Goal: Task Accomplishment & Management: Use online tool/utility

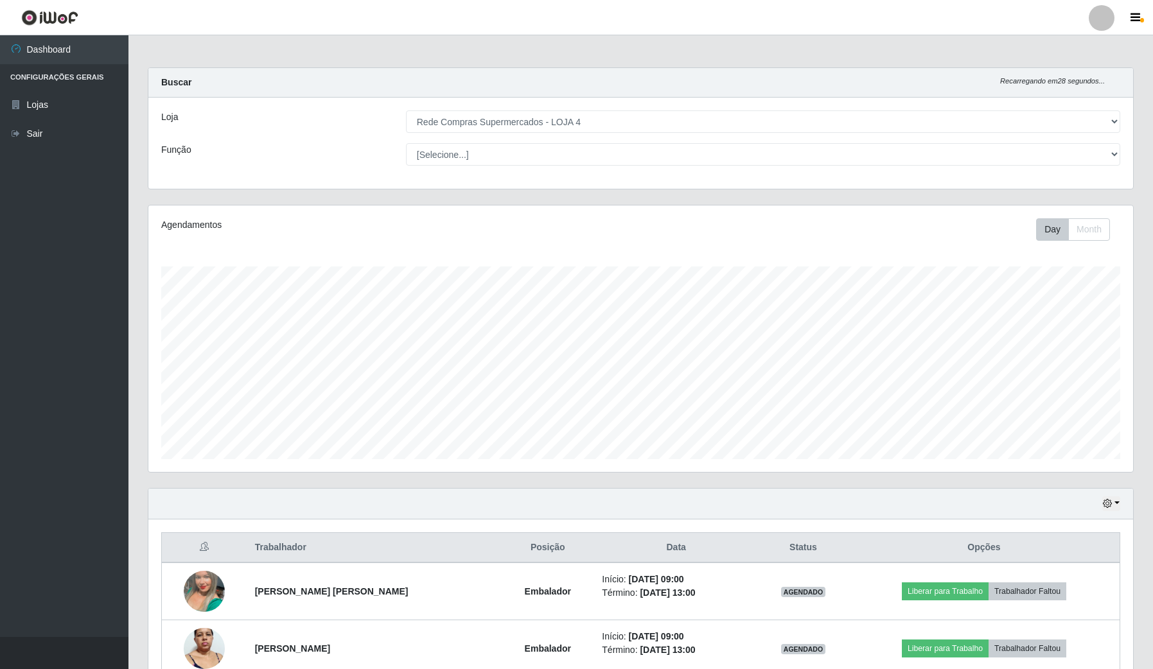
select select "159"
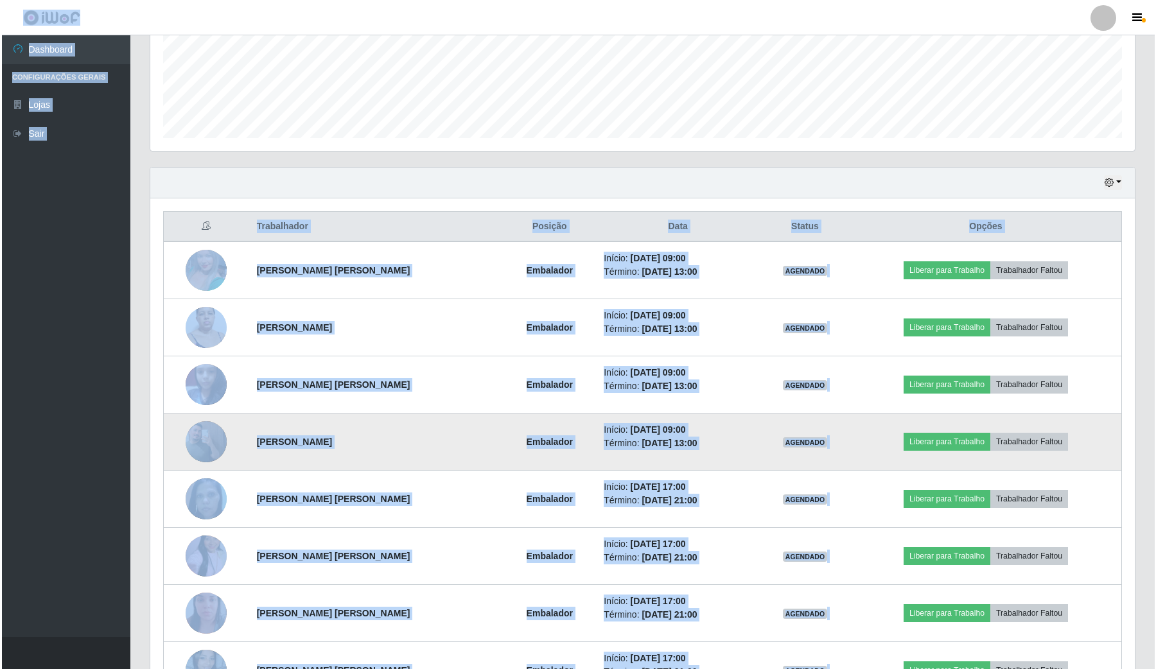
scroll to position [267, 984]
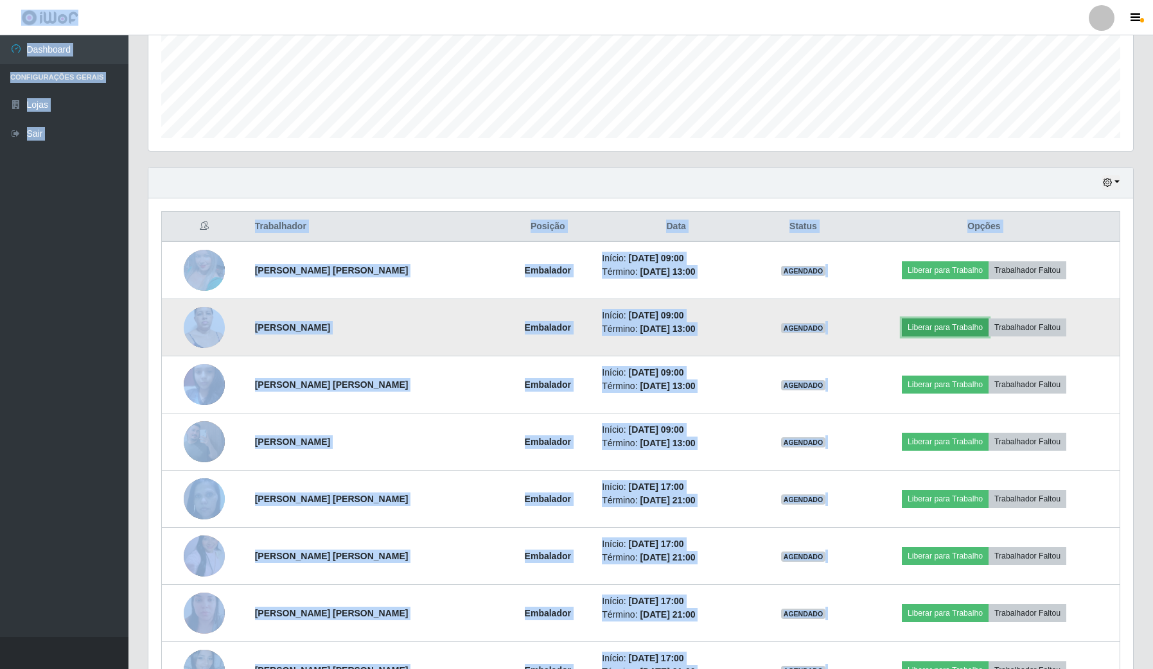
click at [922, 327] on button "Liberar para Trabalho" at bounding box center [945, 328] width 87 height 18
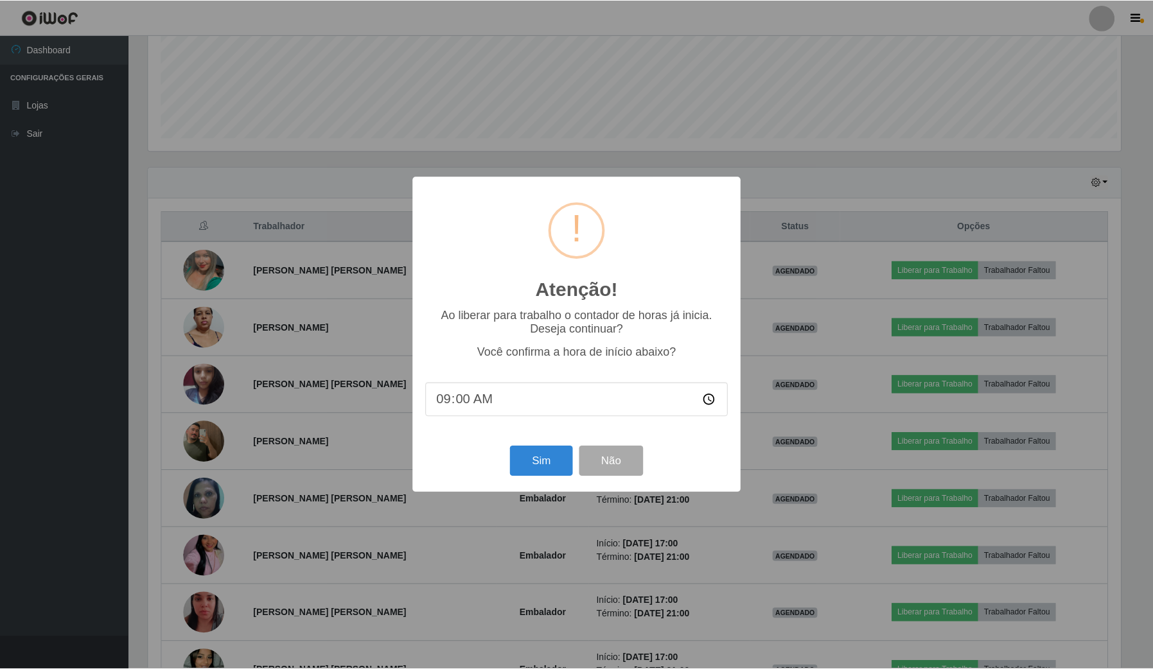
scroll to position [267, 975]
click at [544, 461] on button "Sim" at bounding box center [542, 461] width 62 height 30
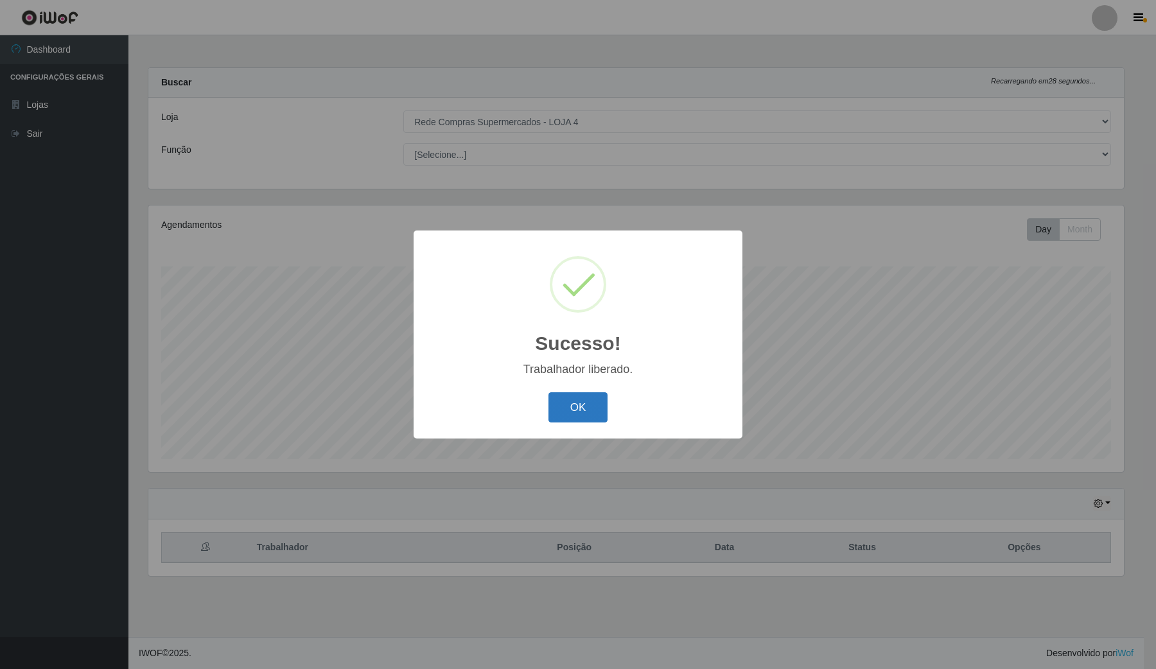
click at [580, 413] on button "OK" at bounding box center [578, 407] width 60 height 30
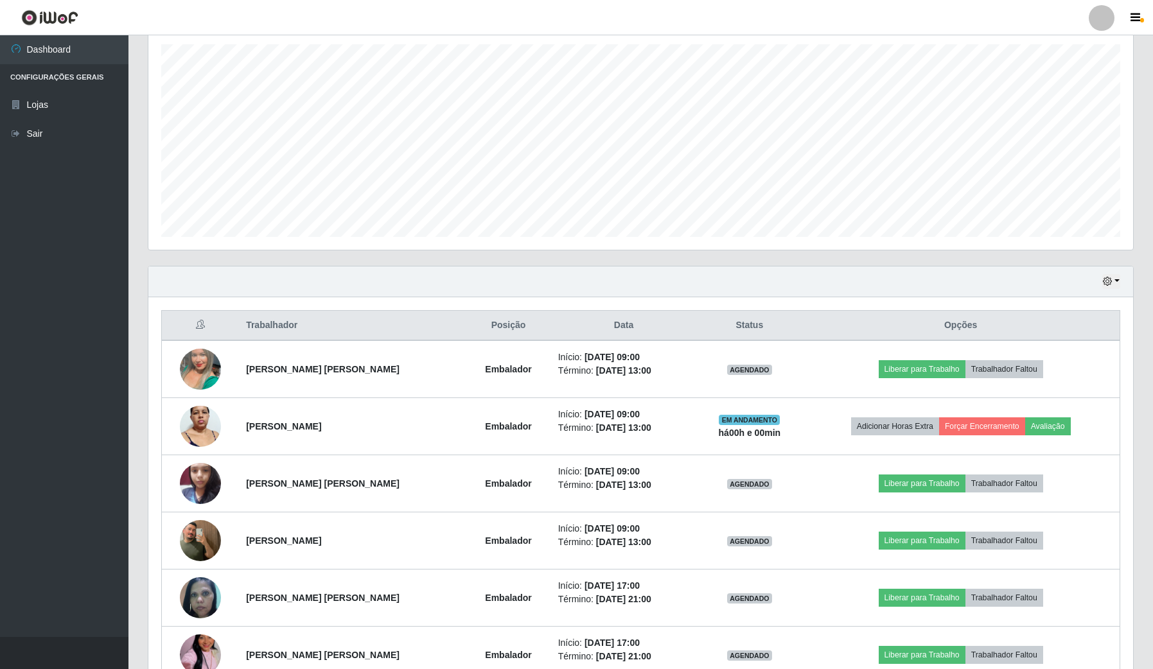
scroll to position [241, 0]
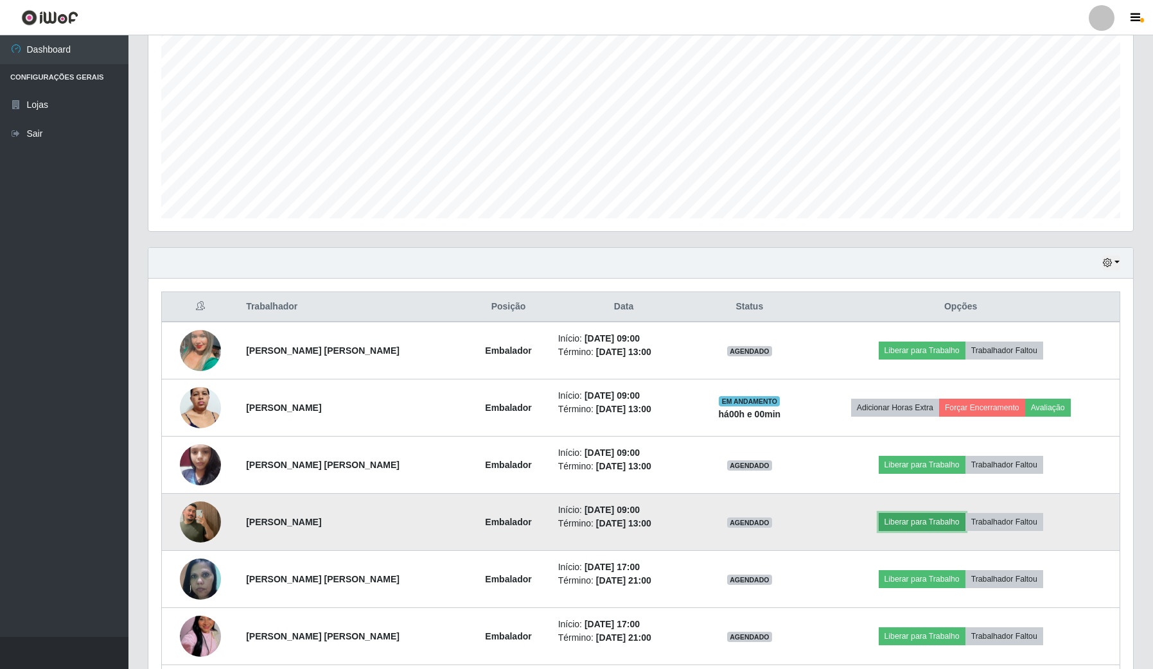
click at [928, 519] on button "Liberar para Trabalho" at bounding box center [921, 522] width 87 height 18
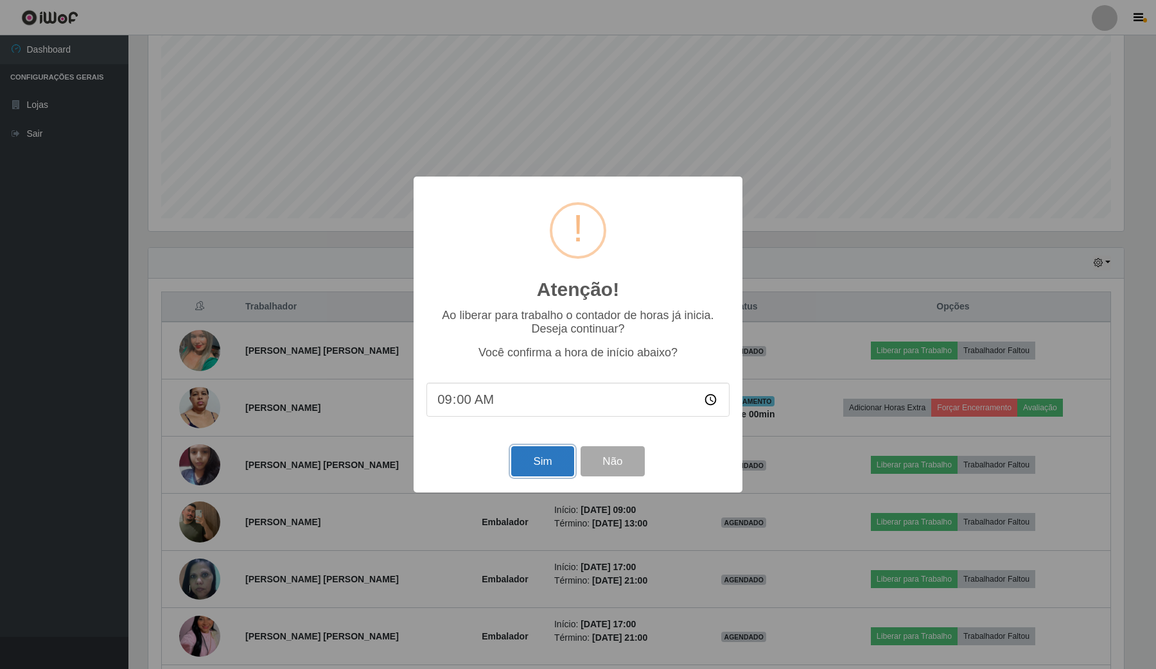
click at [545, 460] on button "Sim" at bounding box center [542, 461] width 62 height 30
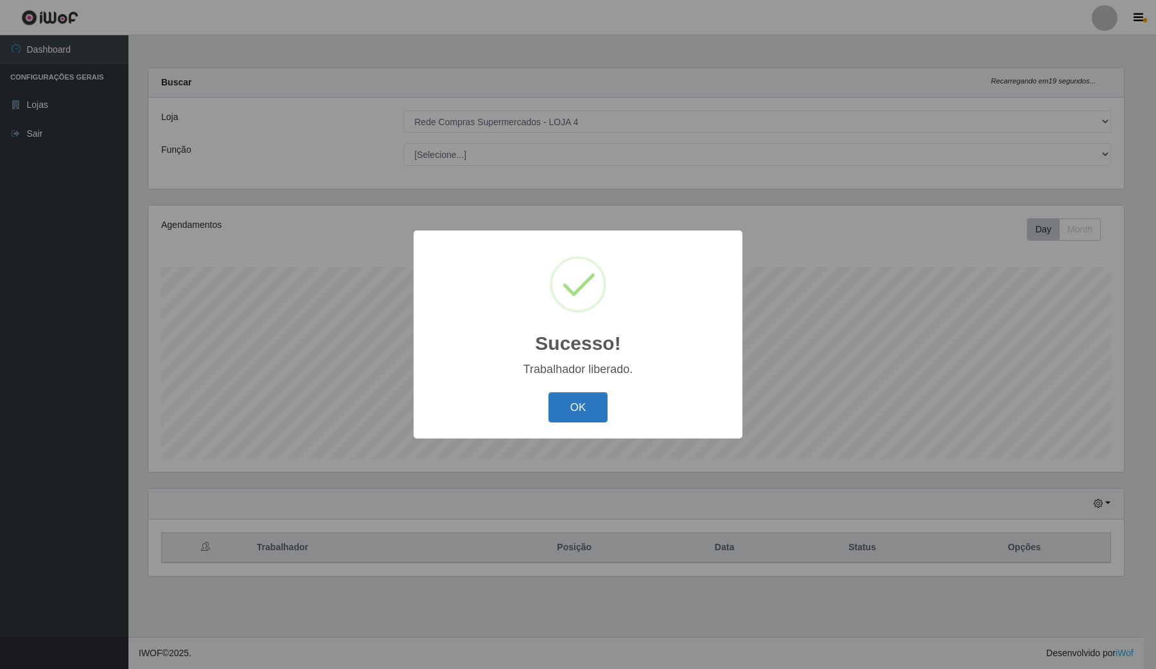
click at [566, 415] on button "OK" at bounding box center [578, 407] width 60 height 30
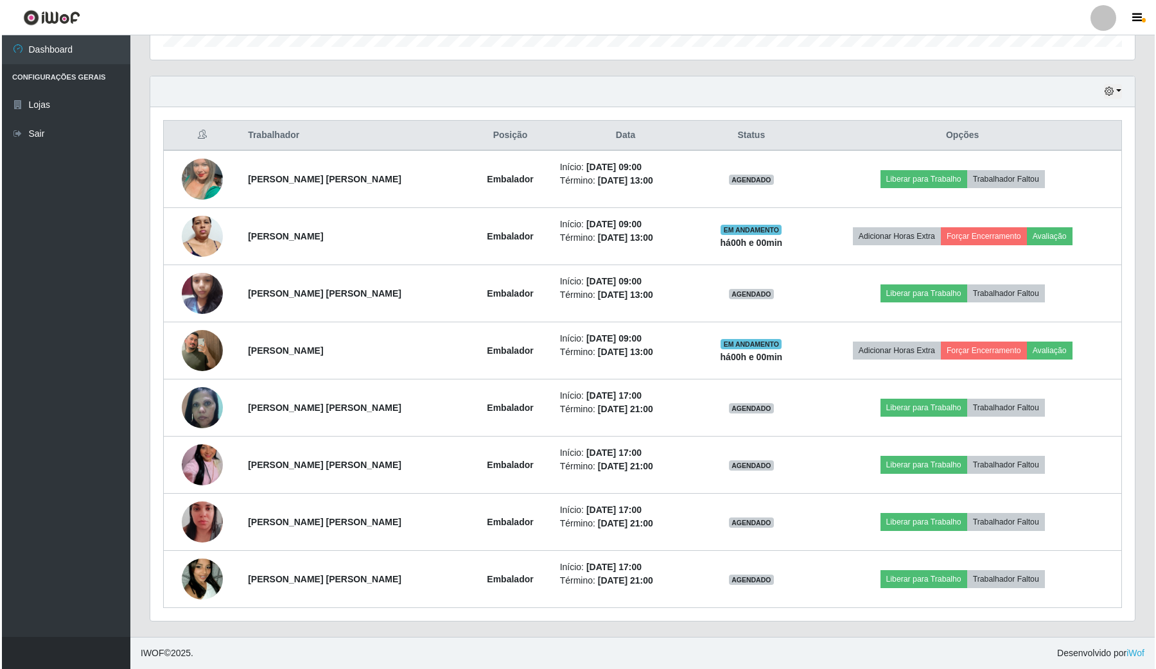
scroll to position [415, 0]
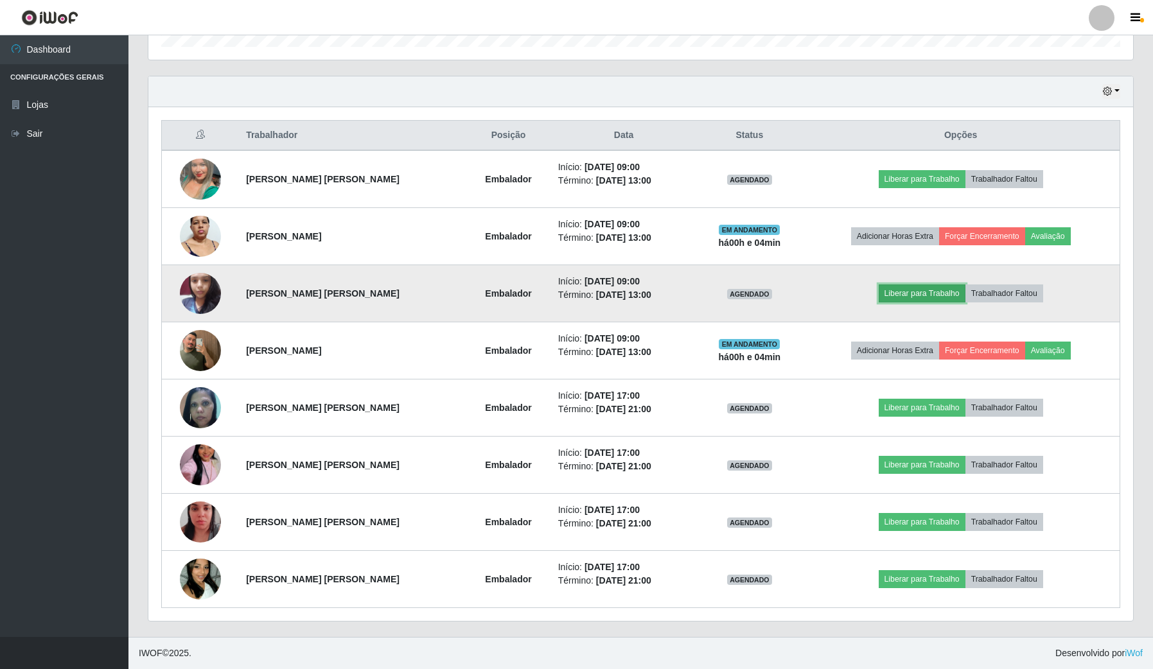
click at [917, 297] on button "Liberar para Trabalho" at bounding box center [921, 293] width 87 height 18
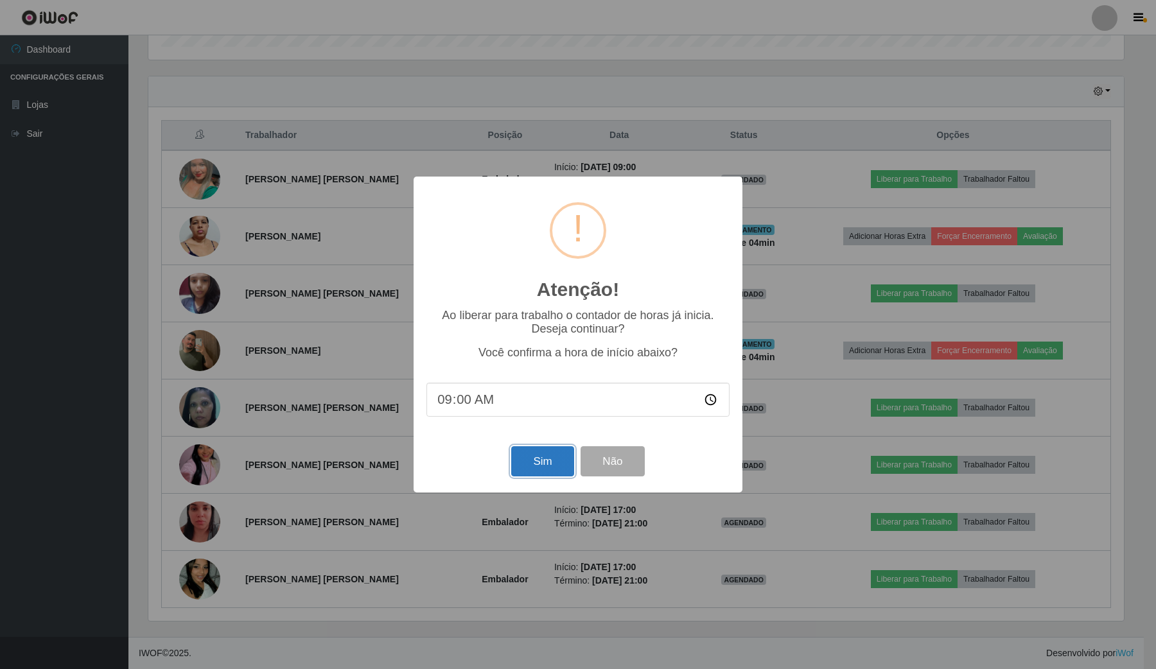
click at [531, 463] on button "Sim" at bounding box center [542, 461] width 62 height 30
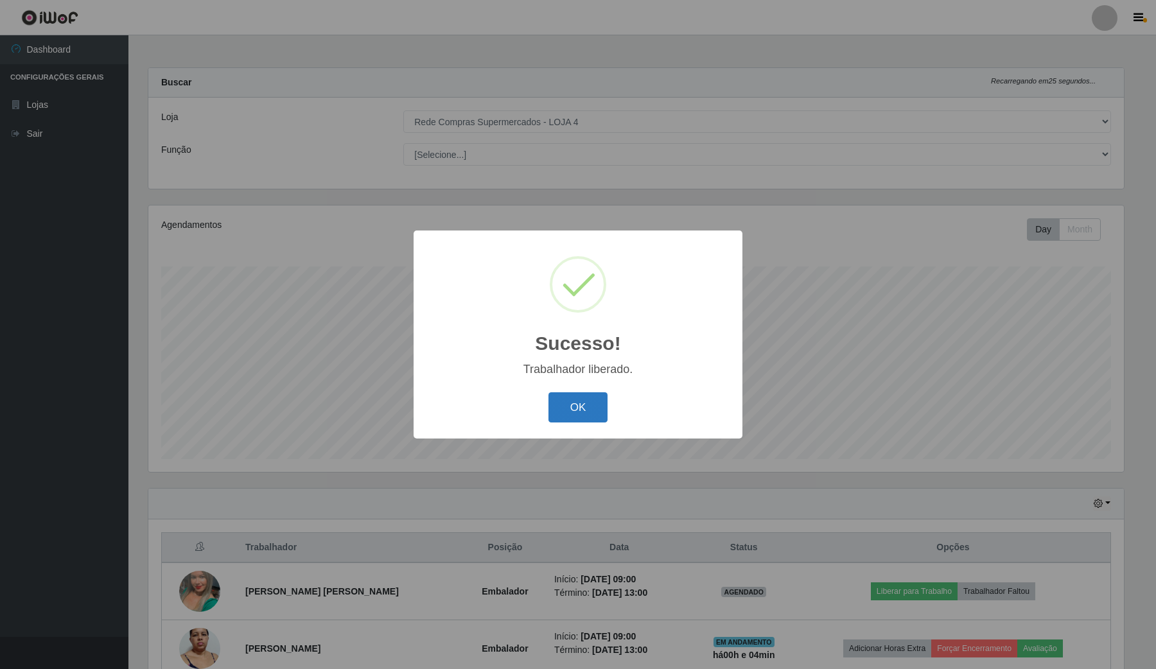
click at [582, 408] on button "OK" at bounding box center [578, 407] width 60 height 30
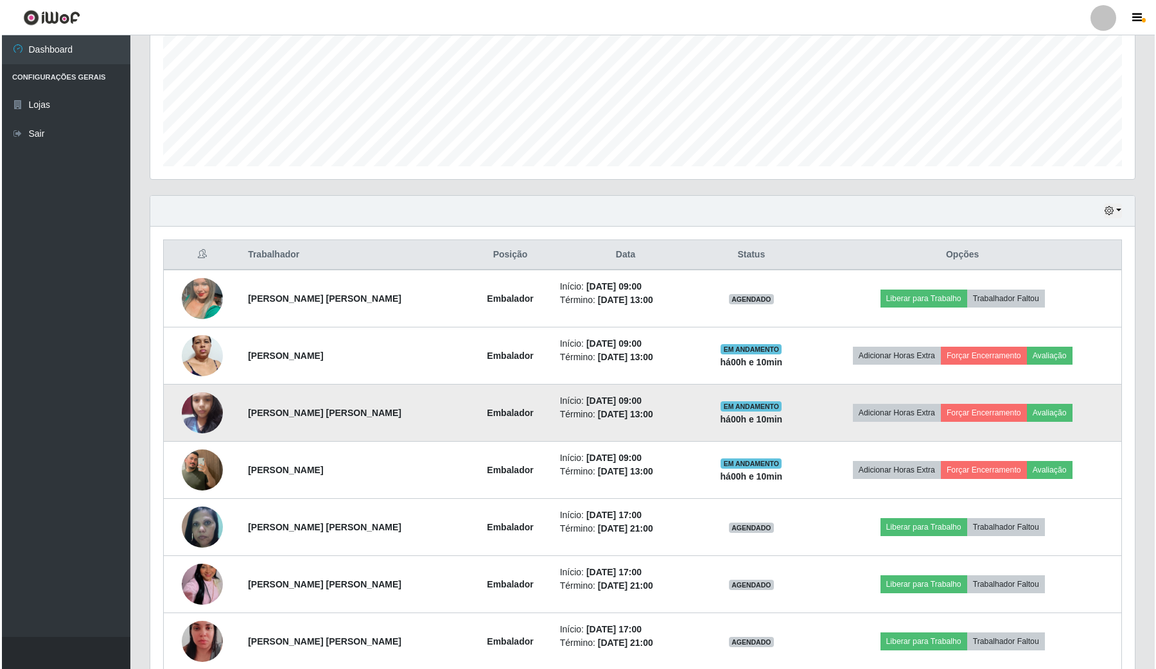
scroll to position [321, 0]
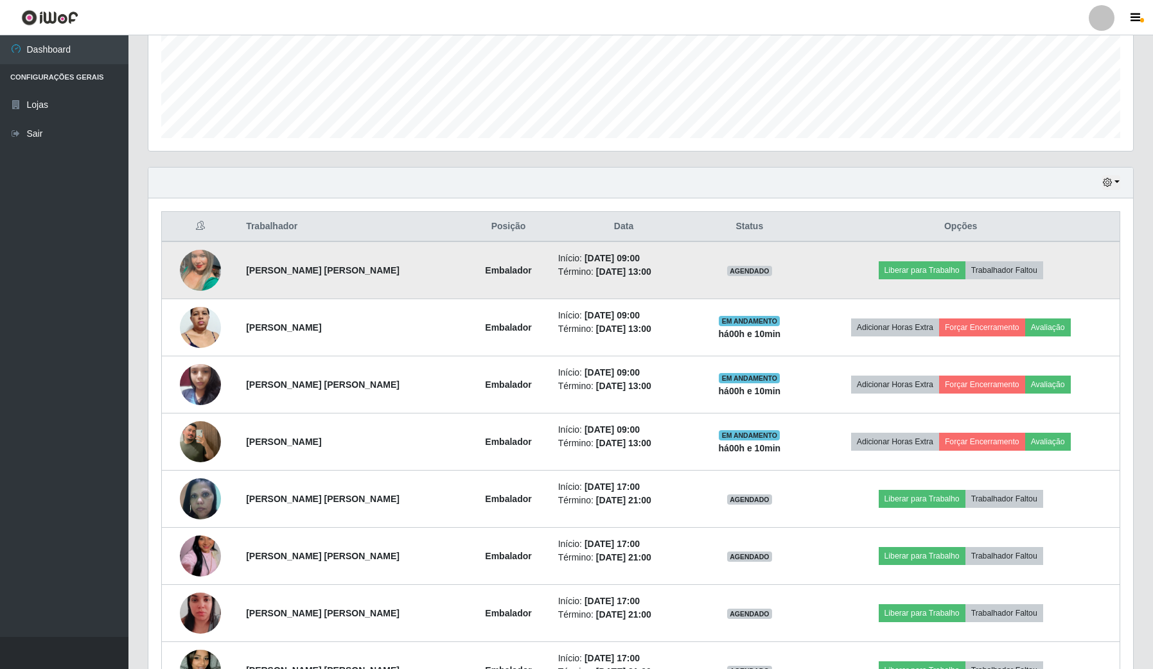
click at [873, 276] on td "Liberar para Trabalho Trabalhador Faltou" at bounding box center [960, 270] width 318 height 58
click at [885, 276] on button "Liberar para Trabalho" at bounding box center [921, 270] width 87 height 18
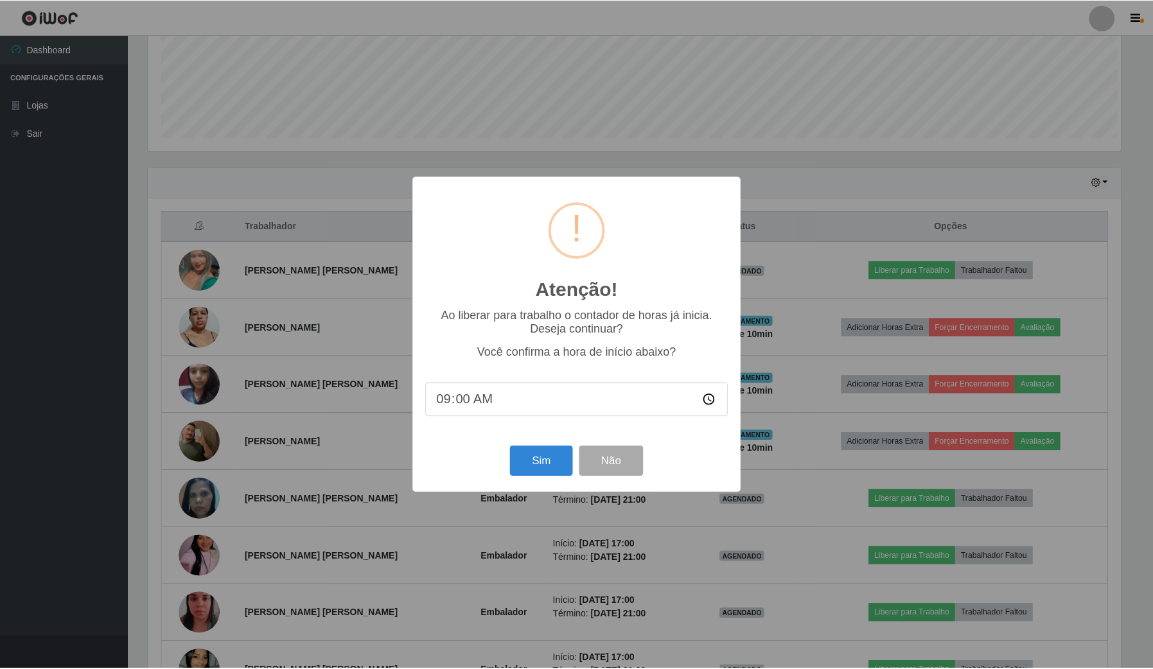
scroll to position [267, 975]
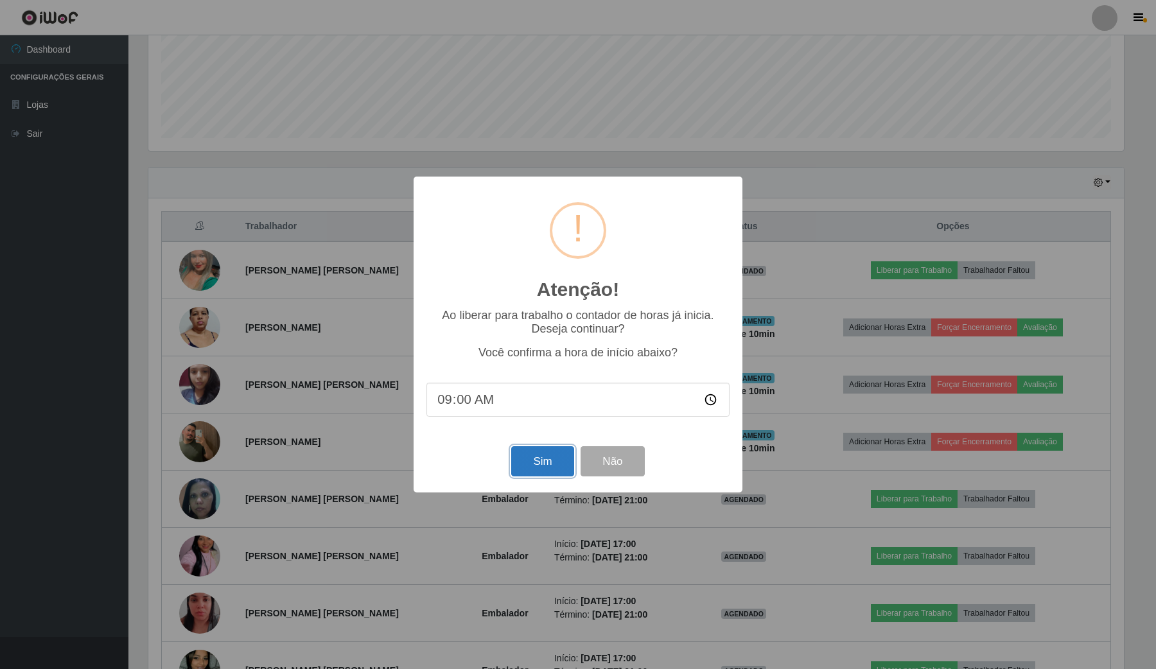
click at [543, 472] on button "Sim" at bounding box center [542, 461] width 62 height 30
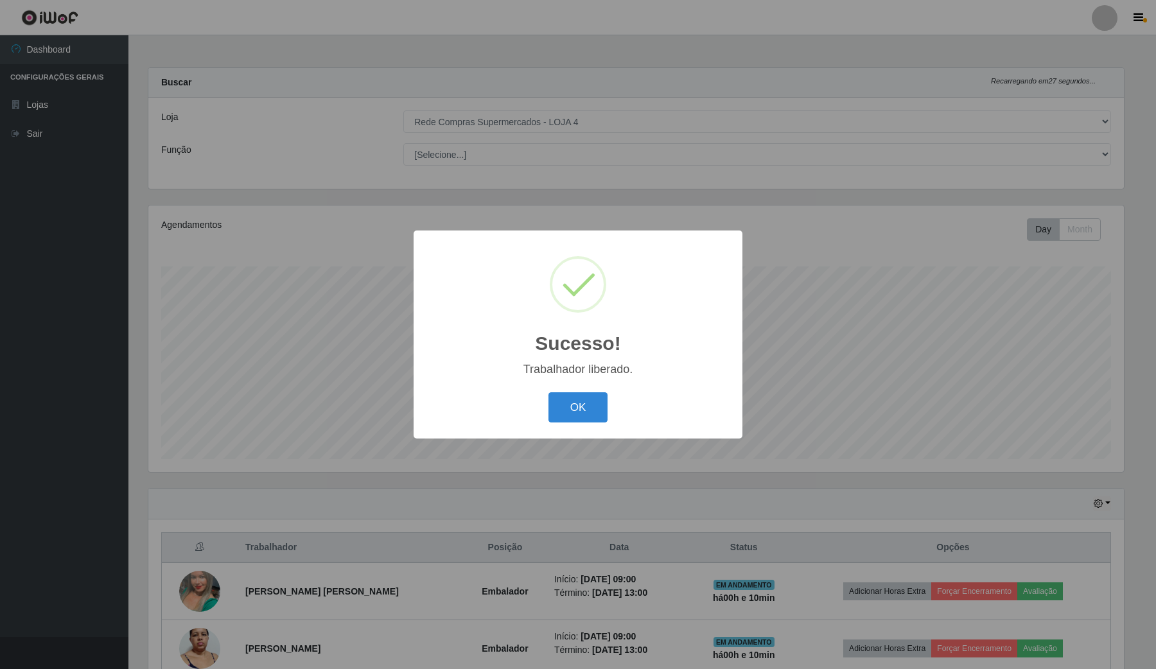
click at [540, 411] on div "OK Cancel" at bounding box center [577, 407] width 303 height 37
click at [584, 414] on button "OK" at bounding box center [578, 407] width 60 height 30
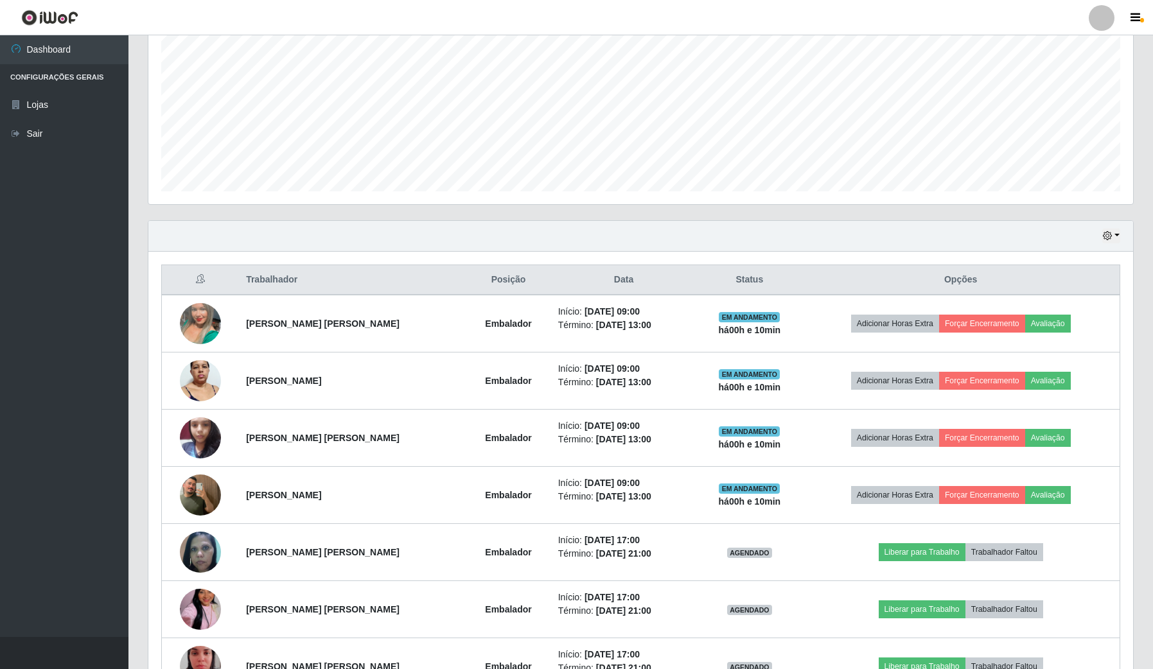
scroll to position [321, 0]
